Goal: Information Seeking & Learning: Learn about a topic

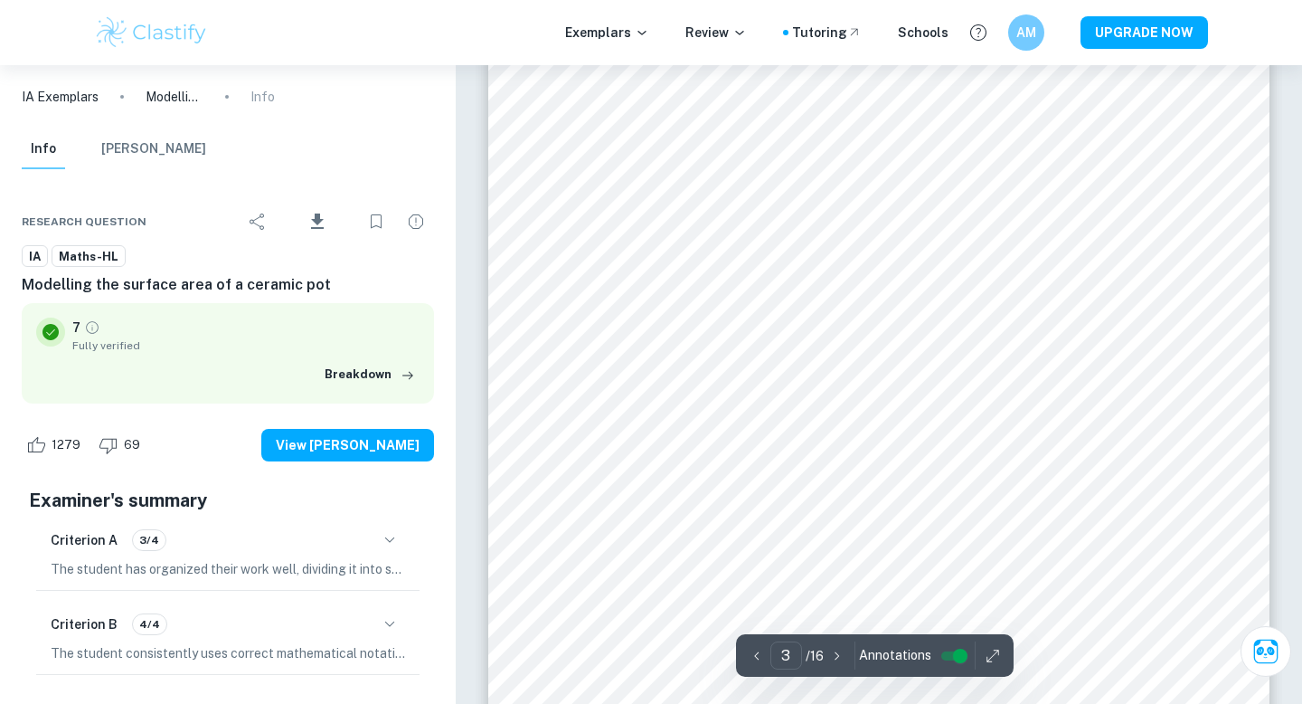
scroll to position [2615, 0]
type input "3"
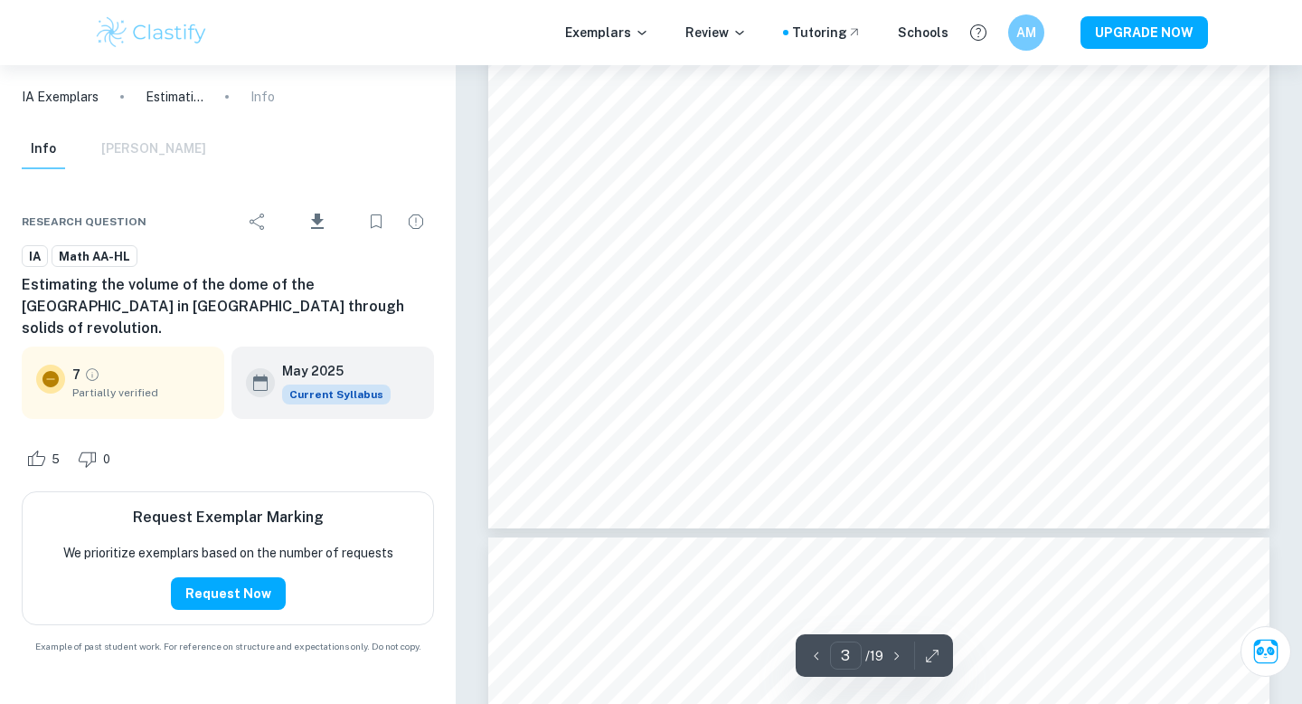
type input "4"
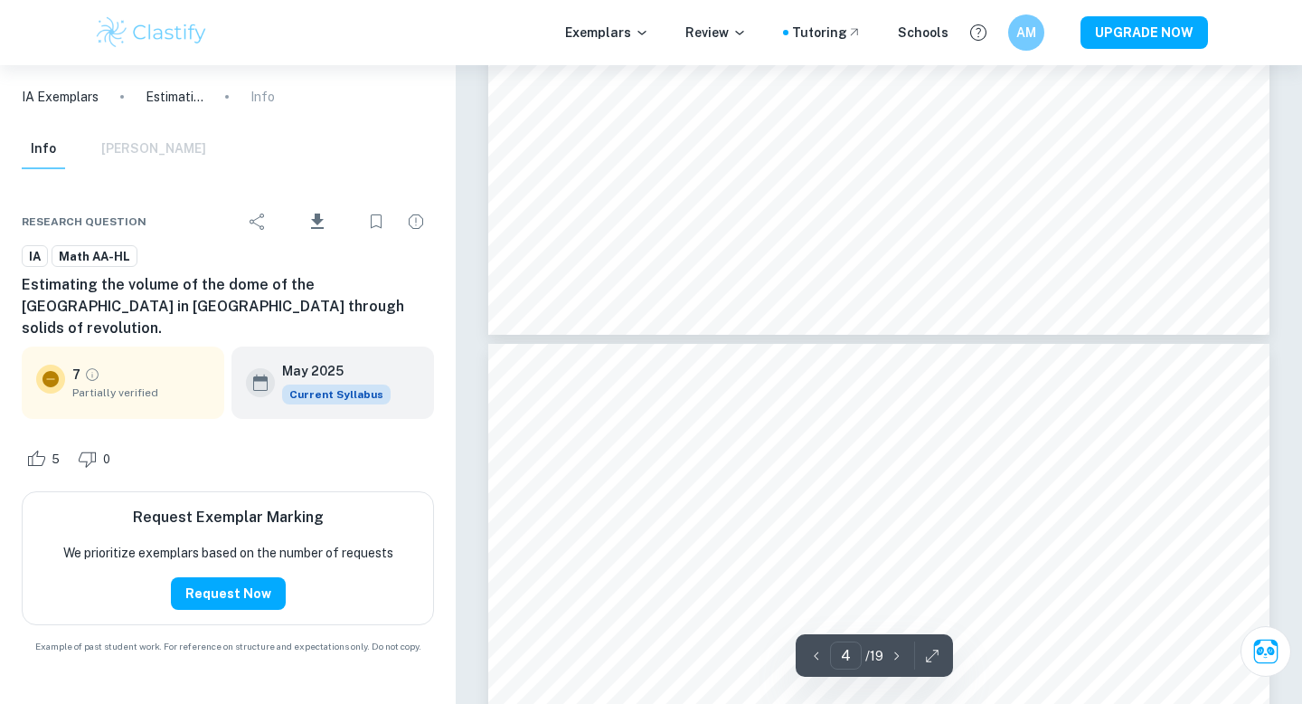
scroll to position [3335, 0]
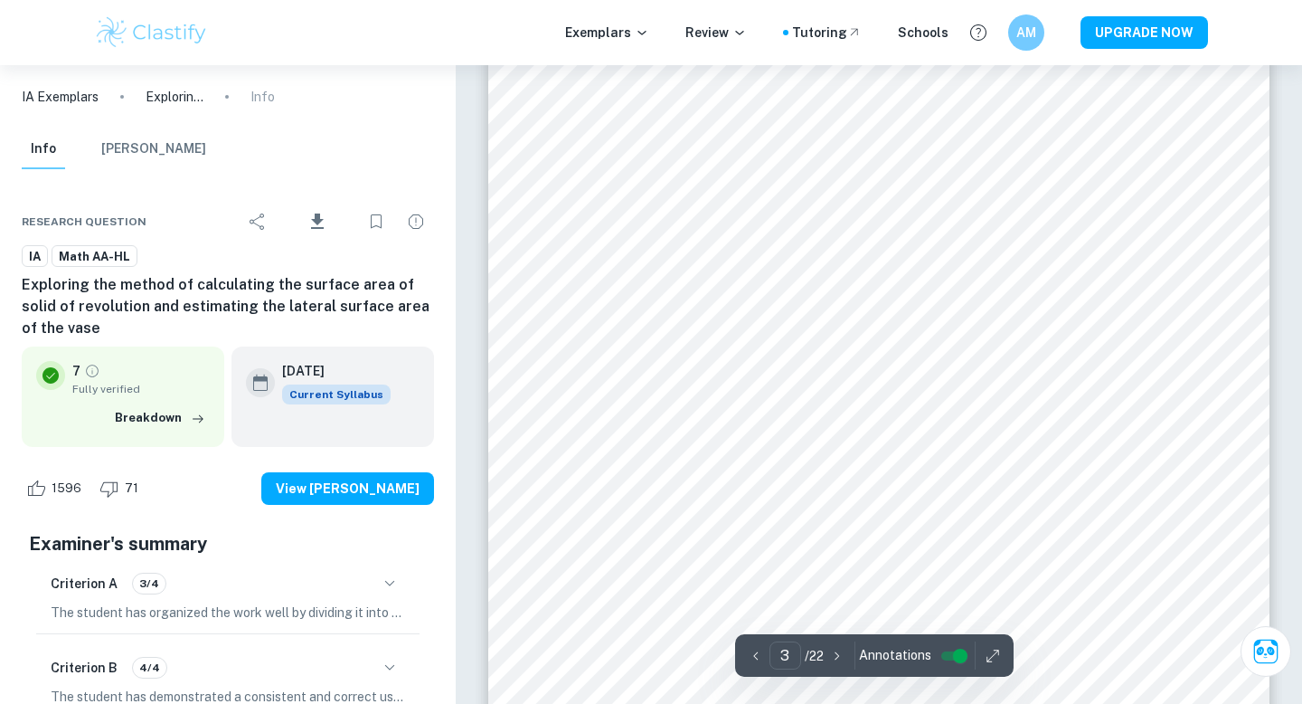
scroll to position [2809, 0]
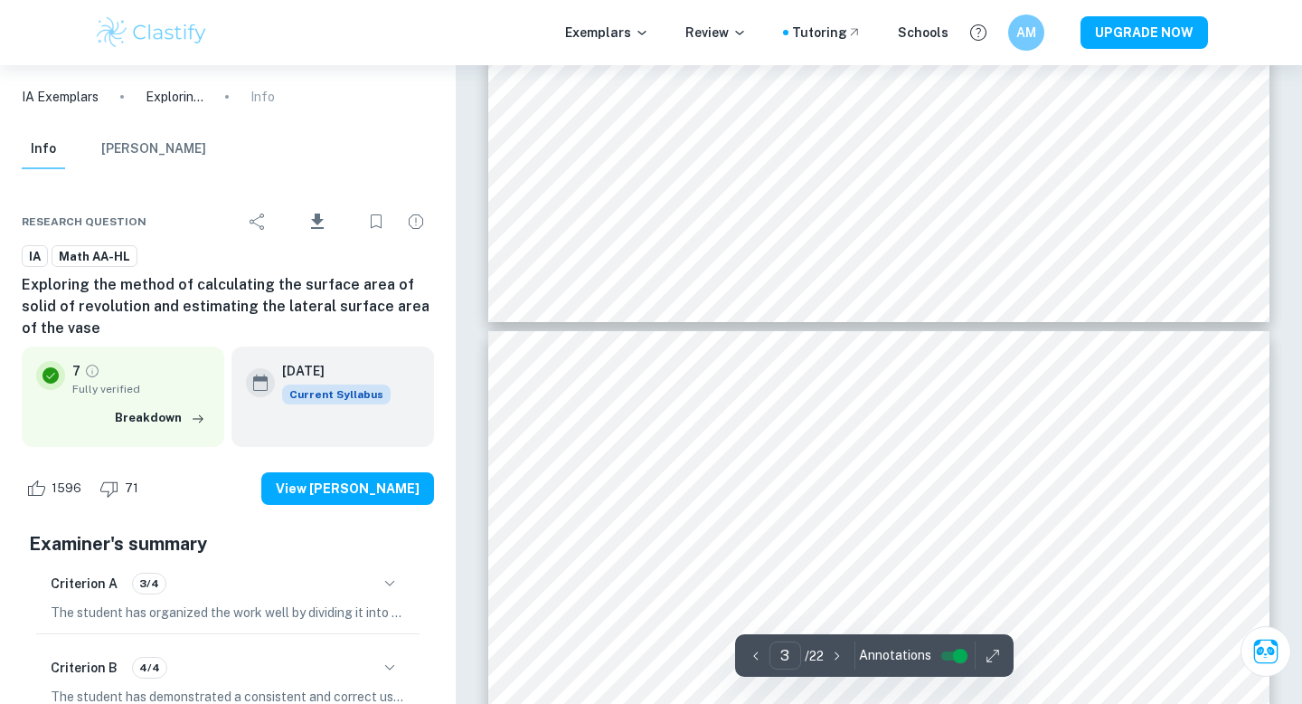
type input "4"
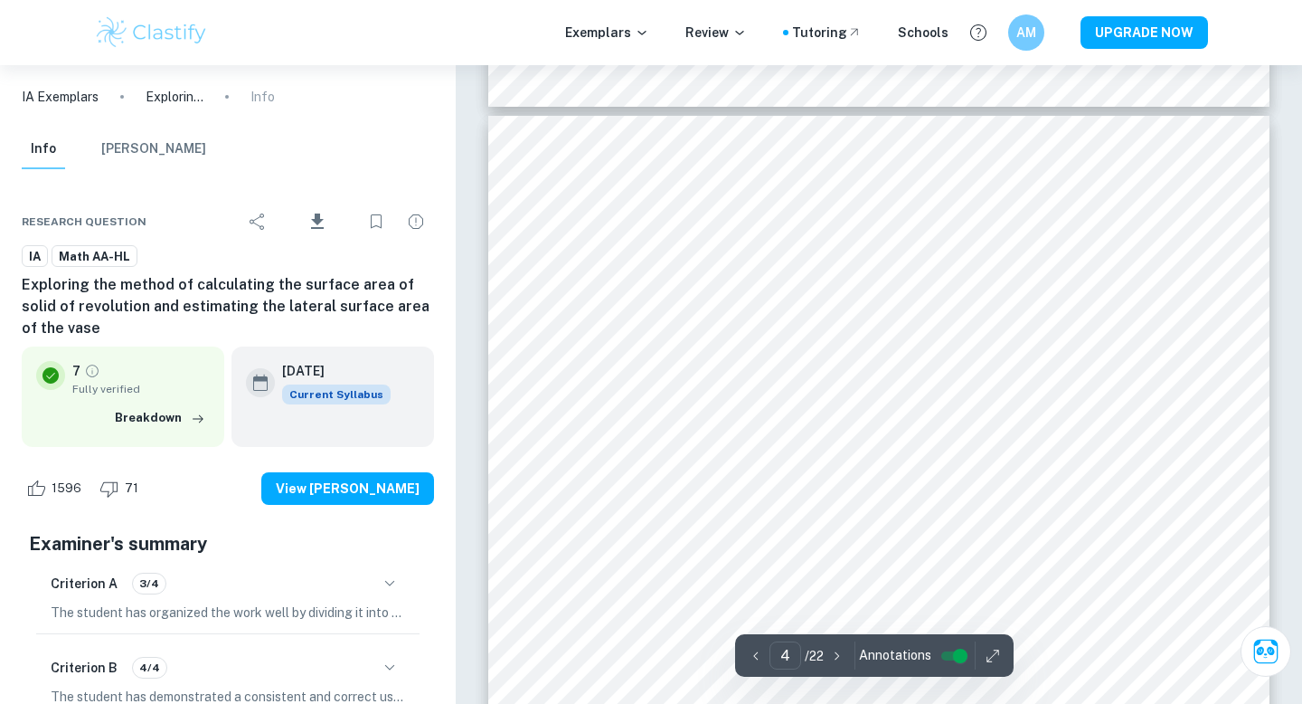
scroll to position [3564, 0]
